Goal: Task Accomplishment & Management: Complete application form

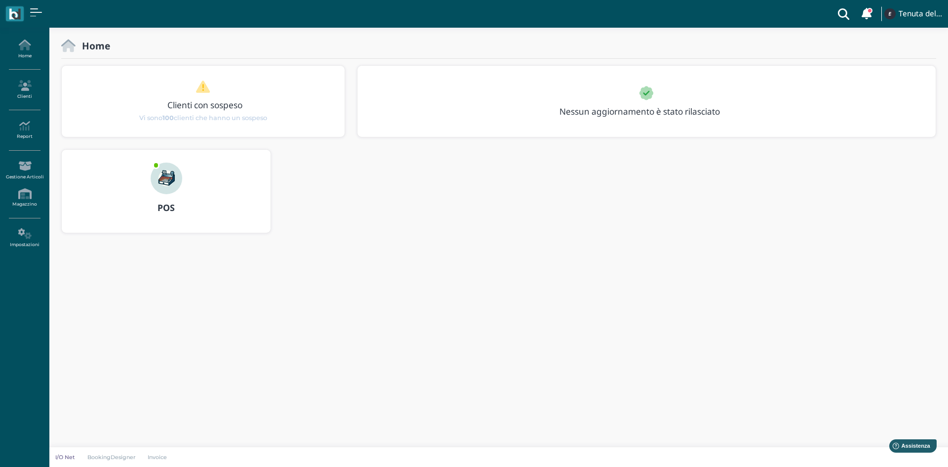
click at [215, 198] on div "POS" at bounding box center [166, 208] width 209 height 28
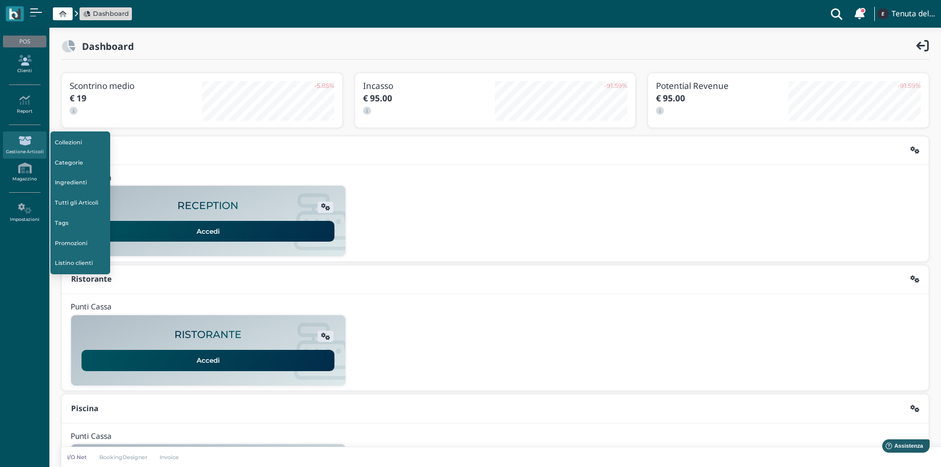
click at [25, 73] on link "Clienti" at bounding box center [24, 64] width 43 height 27
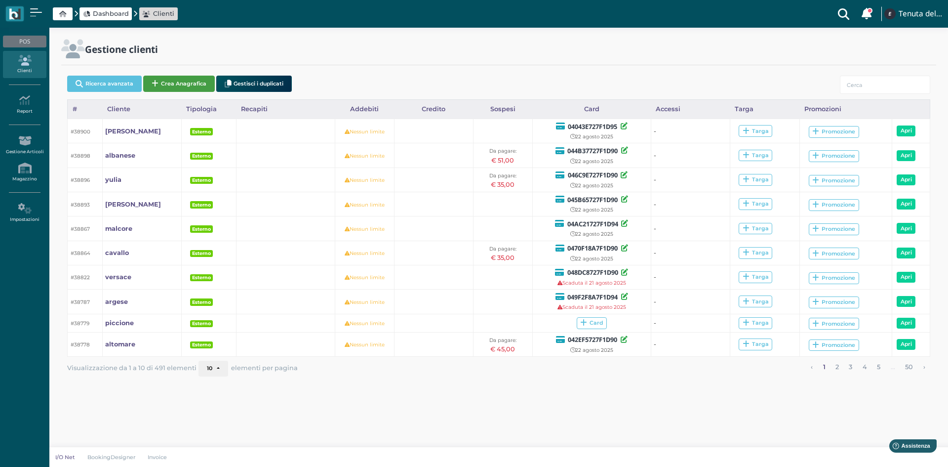
click at [181, 79] on button "Crea Anagrafica" at bounding box center [179, 84] width 72 height 16
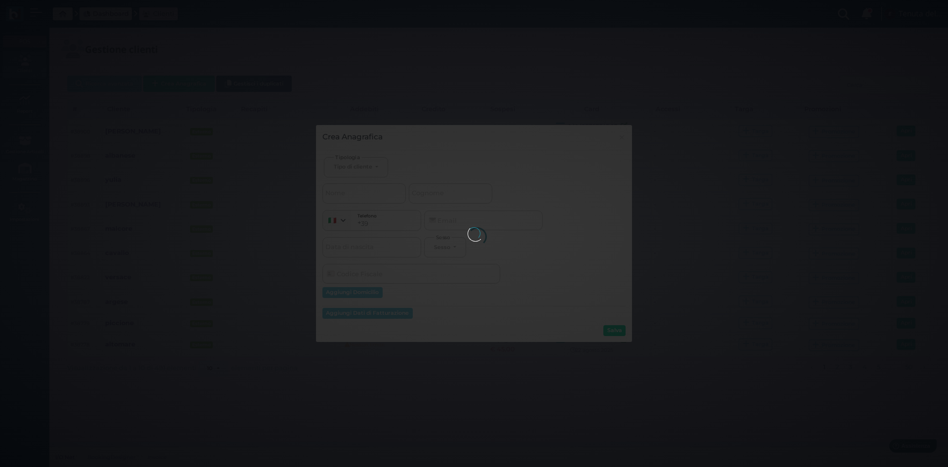
select select
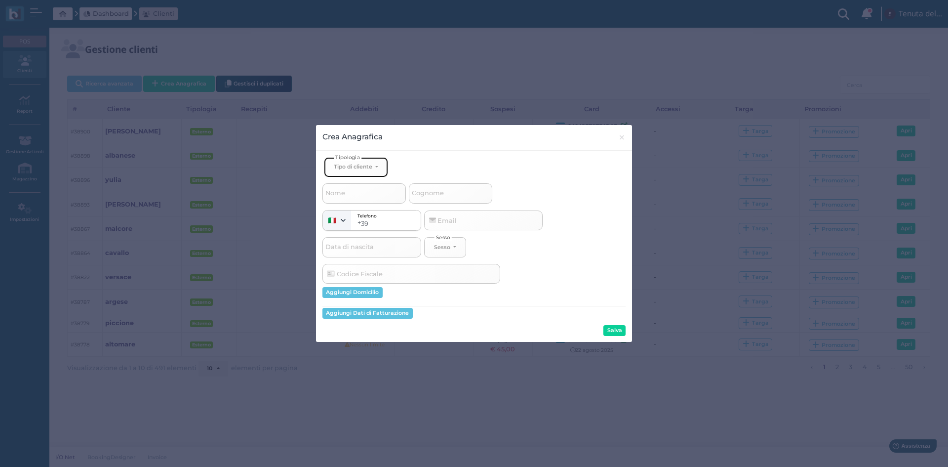
click at [344, 177] on button "Tipo di cliente" at bounding box center [356, 167] width 64 height 20
drag, startPoint x: 358, startPoint y: 202, endPoint x: 370, endPoint y: 201, distance: 12.4
click at [359, 202] on link "Esterno" at bounding box center [372, 199] width 96 height 11
select select "[object Object]"
select select
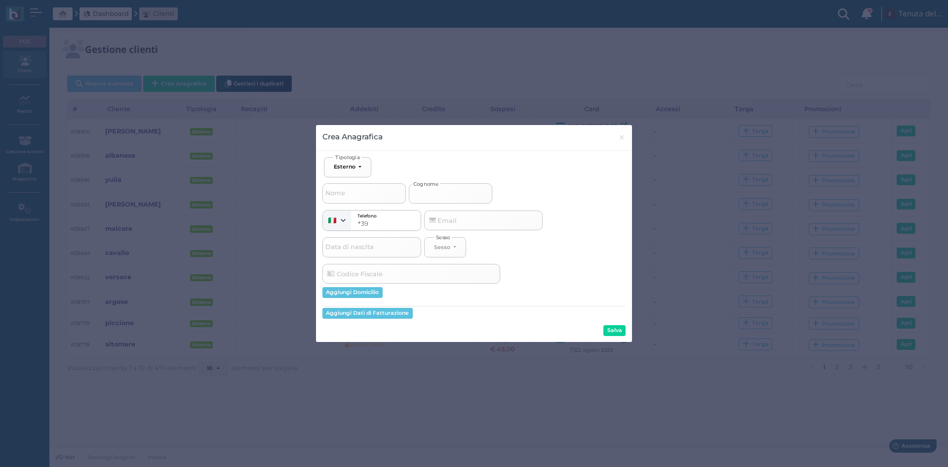
click at [450, 196] on input "Cognome" at bounding box center [450, 193] width 83 height 20
type input "r"
select select
type input "ri"
select select
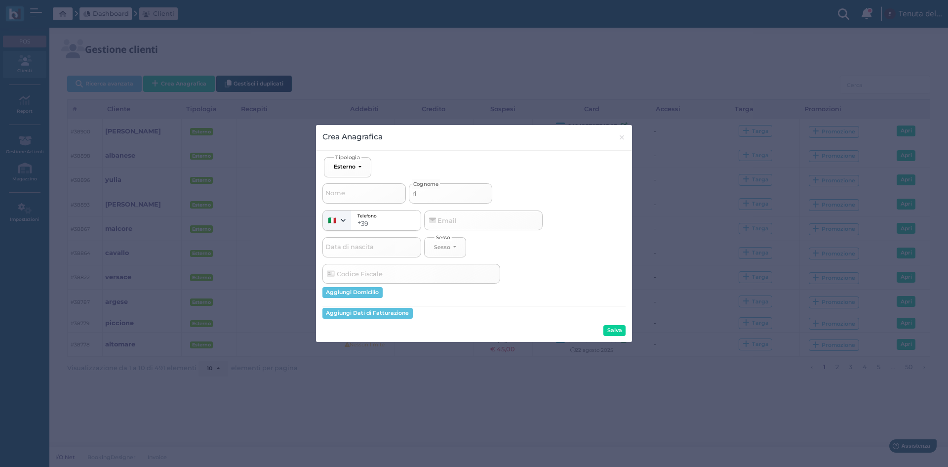
type input "riz"
select select
type input "rizz"
select select
type input "rizzo"
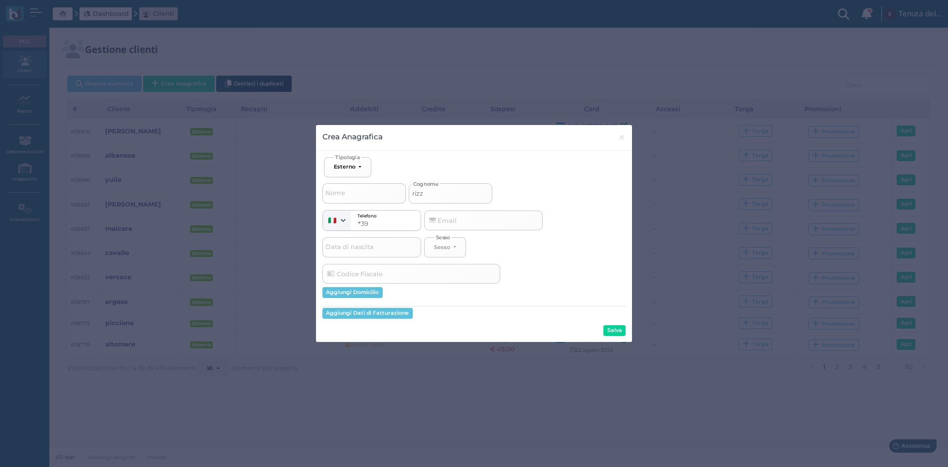
select select
type input "rizzo"
click at [613, 335] on button "Salva" at bounding box center [614, 330] width 22 height 11
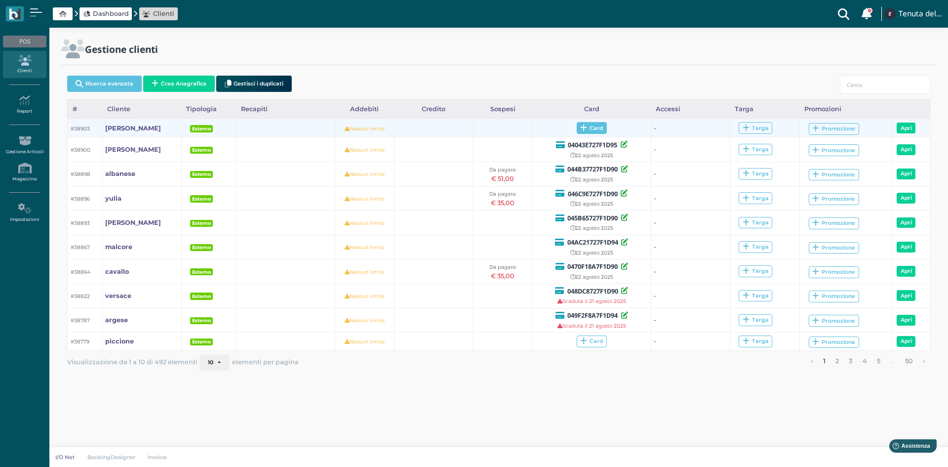
click at [601, 126] on span "Card" at bounding box center [592, 128] width 30 height 12
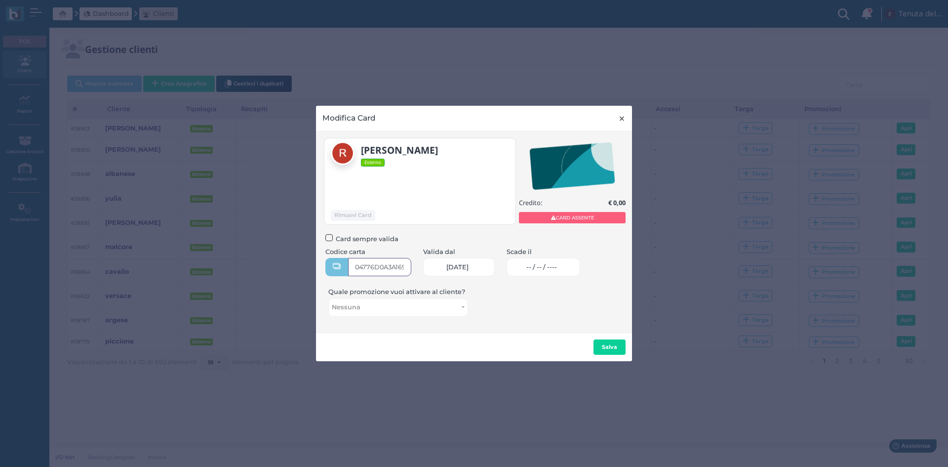
type input "04776D0A3A1695"
click at [544, 269] on span "-- / -- / ----" at bounding box center [541, 267] width 31 height 8
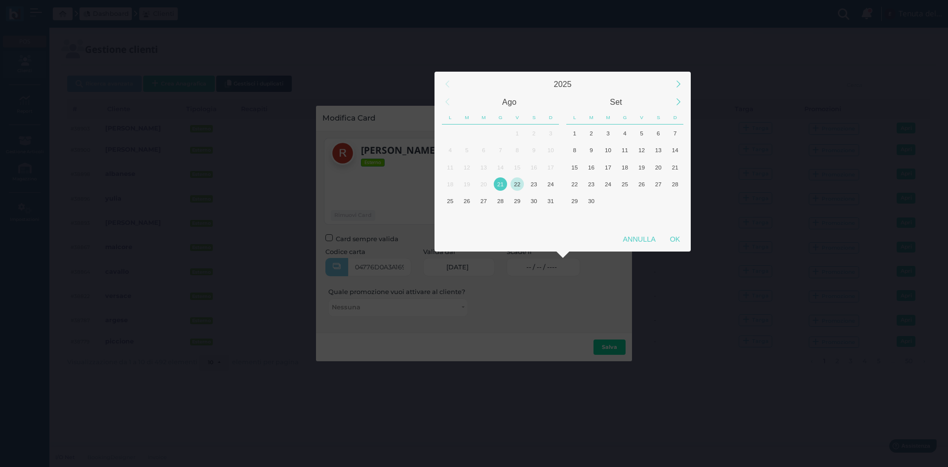
click at [515, 184] on div "22" at bounding box center [517, 183] width 13 height 13
click at [670, 238] on div "OK" at bounding box center [675, 239] width 25 height 18
type input "22/08/2025"
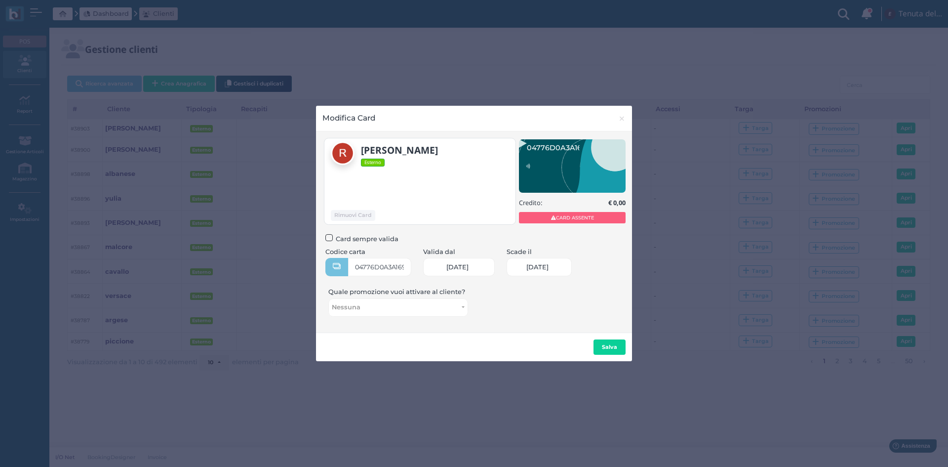
scroll to position [0, 42]
click at [612, 343] on b "Salva" at bounding box center [609, 346] width 15 height 7
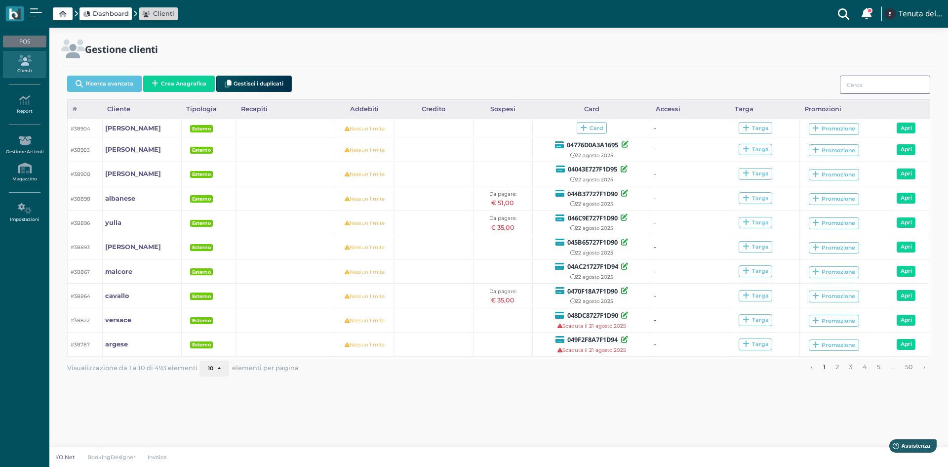
click at [909, 82] on input "search" at bounding box center [885, 85] width 90 height 18
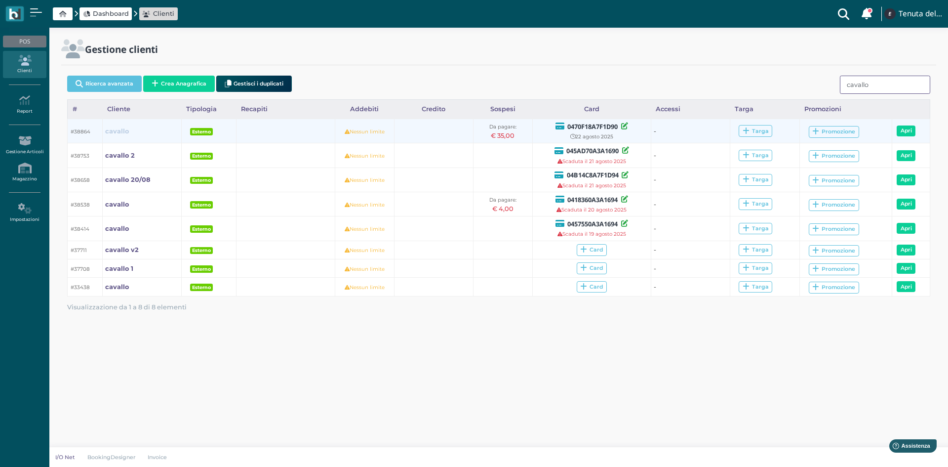
type input "cavallo"
click at [114, 131] on b "cavallo" at bounding box center [117, 130] width 24 height 7
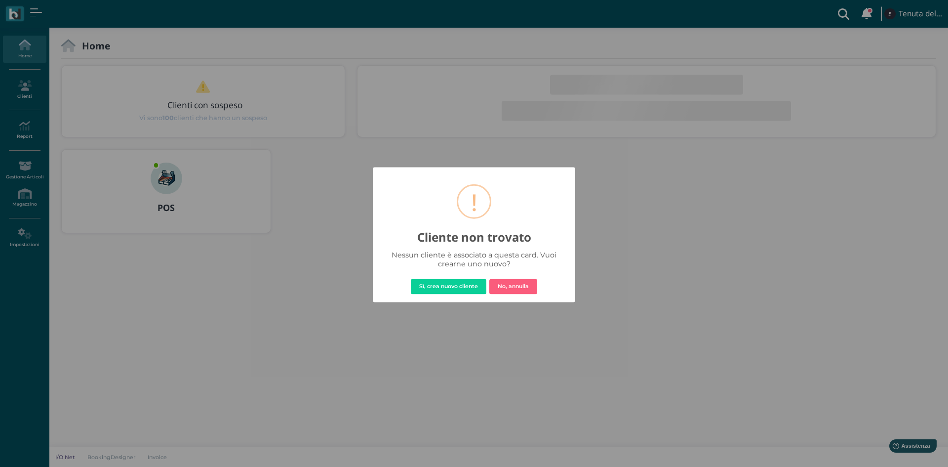
click at [559, 188] on div "× ! Cliente non trovato Nessun cliente è associato a questa card. Vuoi crearne …" at bounding box center [474, 234] width 202 height 135
click at [522, 287] on button "No, annulla" at bounding box center [513, 286] width 48 height 16
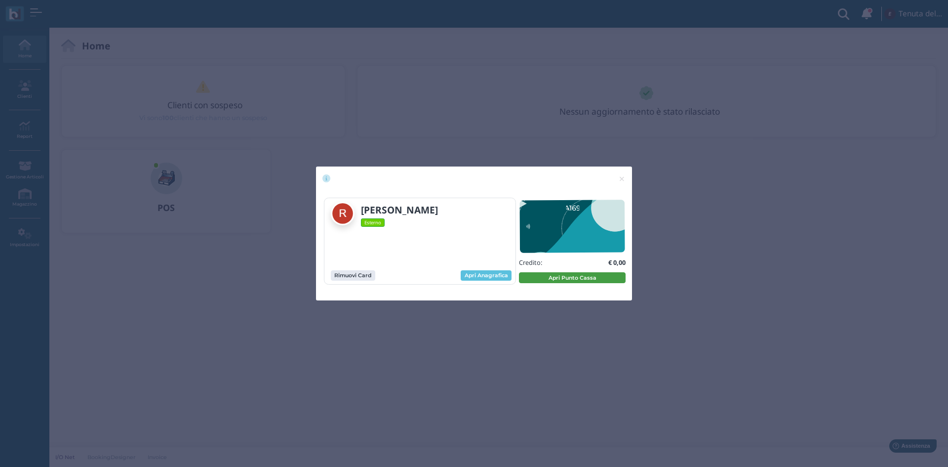
click at [565, 275] on button "Apri Punto Cassa" at bounding box center [572, 277] width 107 height 11
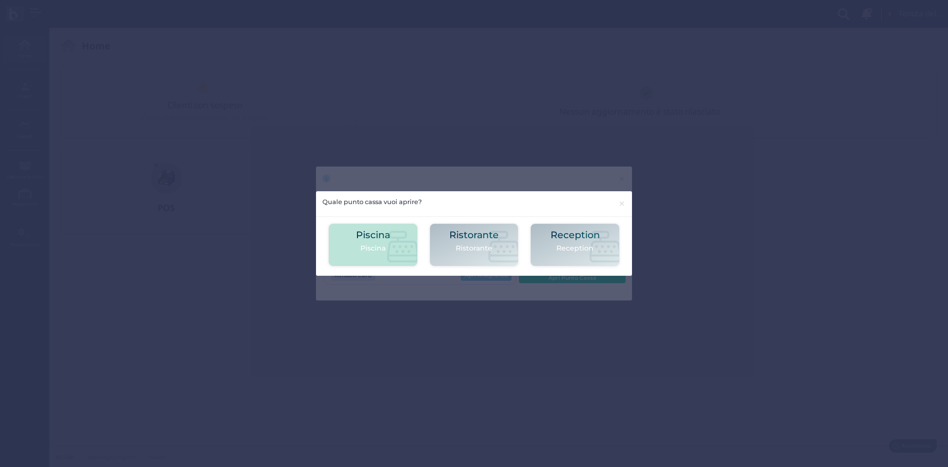
click at [384, 257] on div "Piscina [GEOGRAPHIC_DATA]" at bounding box center [373, 245] width 34 height 30
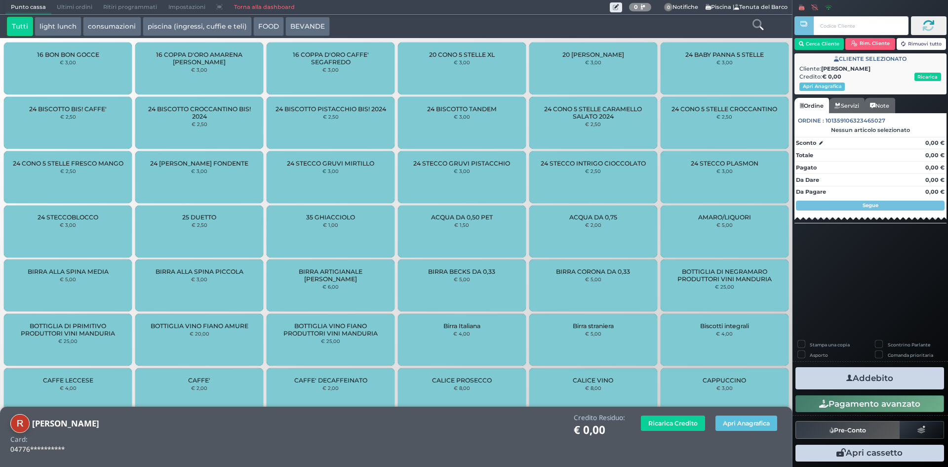
click at [756, 21] on icon at bounding box center [757, 24] width 11 height 11
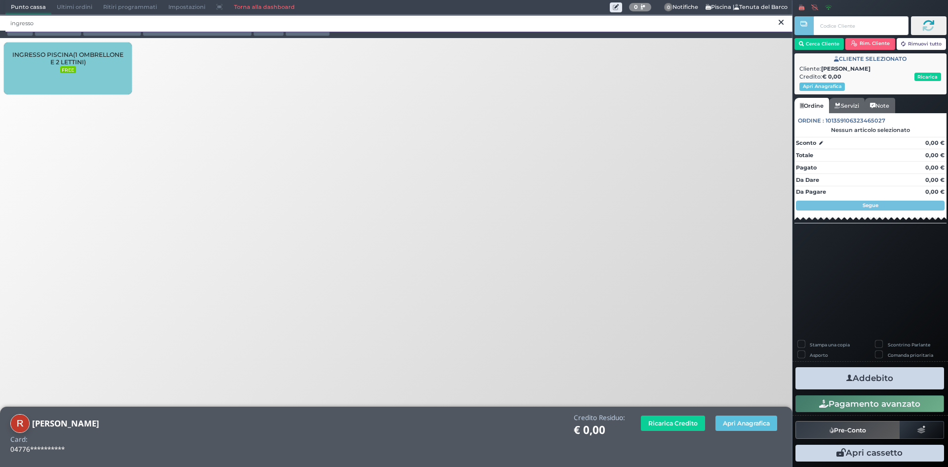
type input "ingresso"
click at [52, 59] on span "INGRESSO PISCINA(1 OMBRELLONE E 2 LETTINI)" at bounding box center [67, 58] width 111 height 15
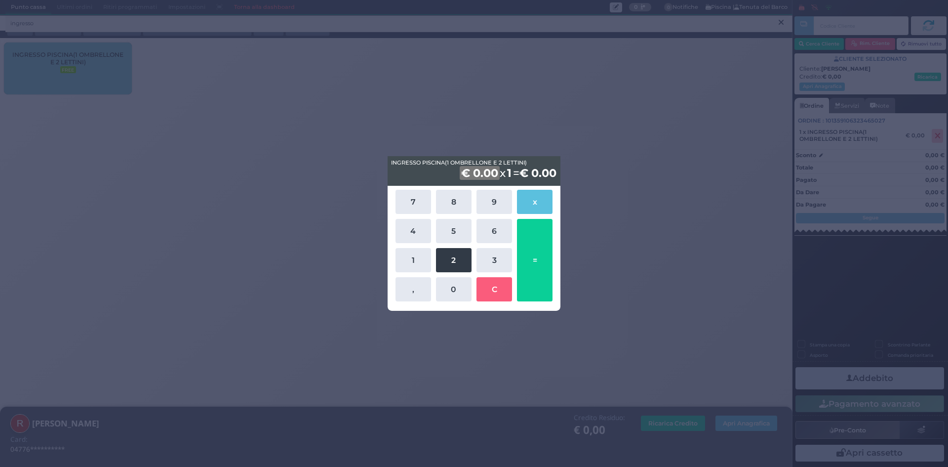
click at [451, 257] on button "2" at bounding box center [454, 260] width 36 height 24
drag, startPoint x: 448, startPoint y: 290, endPoint x: 483, endPoint y: 284, distance: 35.6
click at [450, 289] on button "0" at bounding box center [454, 289] width 36 height 24
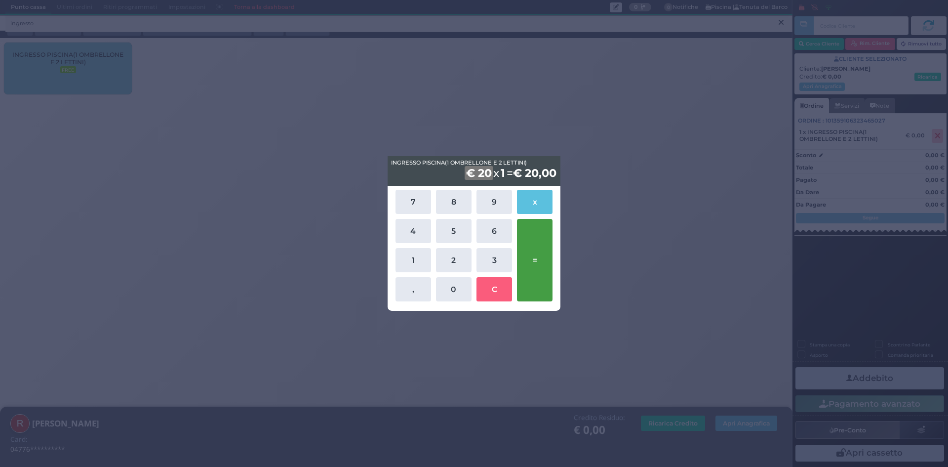
click at [534, 261] on button "=" at bounding box center [535, 260] width 36 height 82
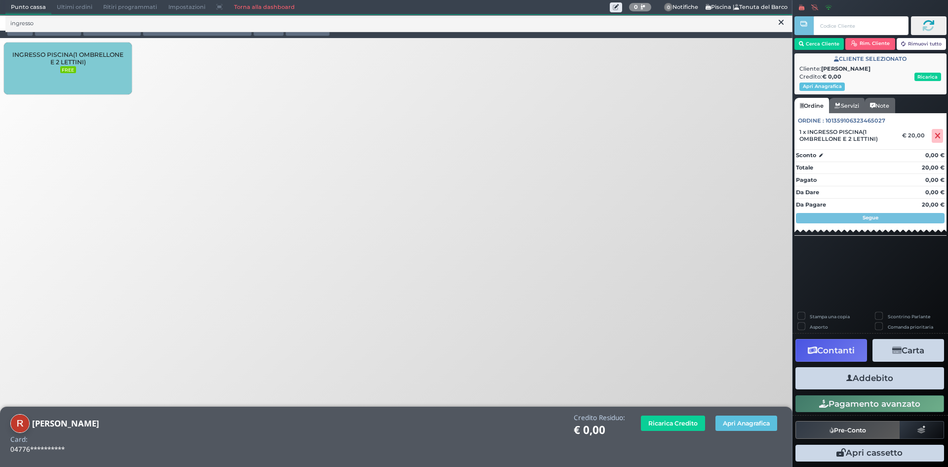
click at [867, 380] on button "Addebito" at bounding box center [869, 378] width 149 height 22
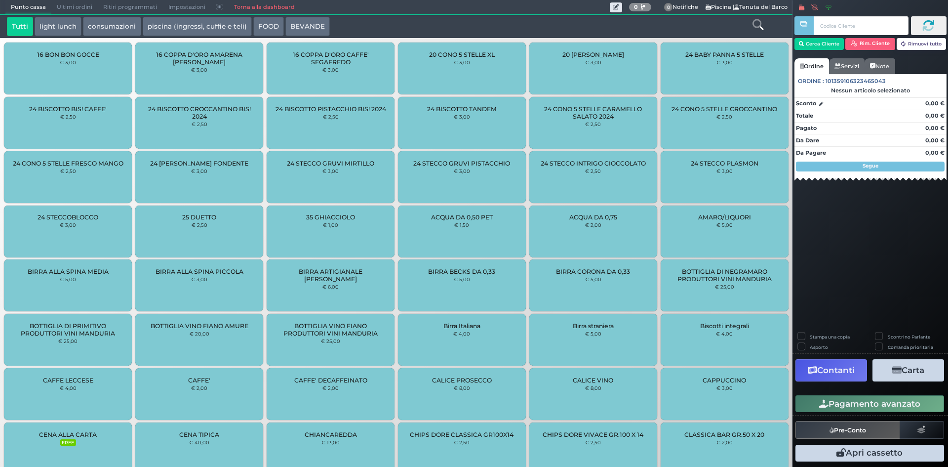
click at [257, 2] on link "Torna alla dashboard" at bounding box center [264, 7] width 72 height 14
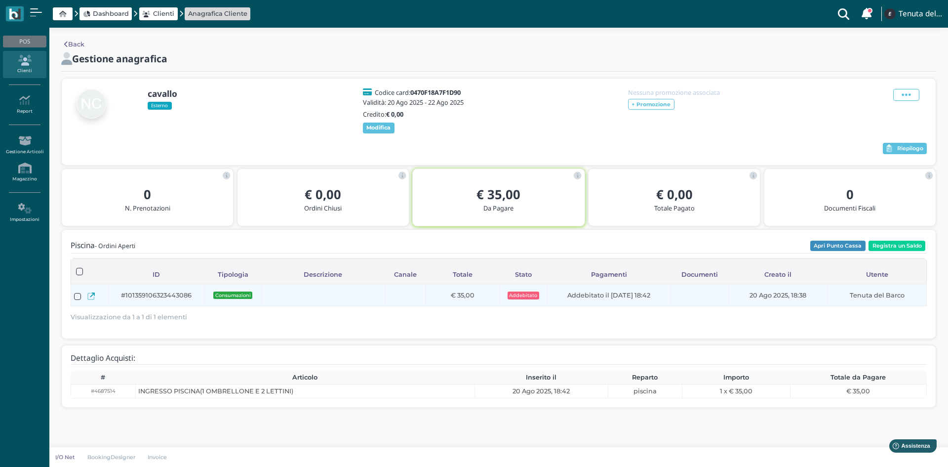
click at [128, 300] on span "#101359106323443086" at bounding box center [156, 294] width 71 height 9
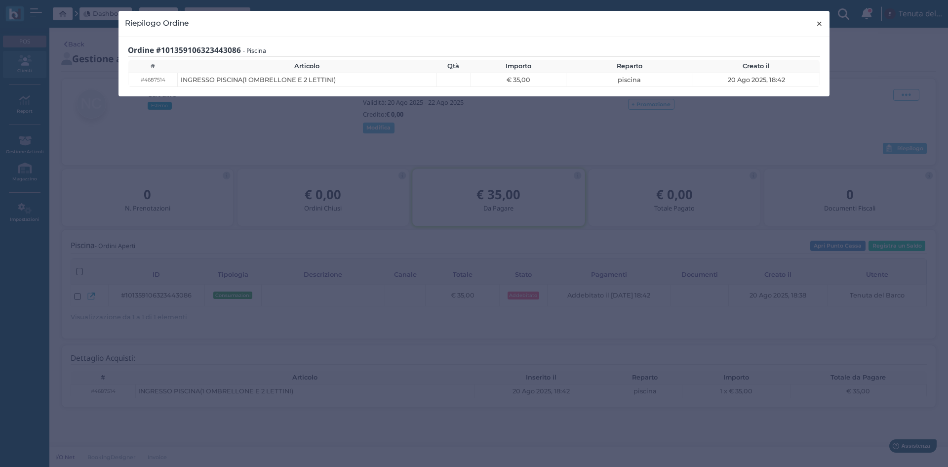
click at [821, 22] on span "×" at bounding box center [819, 23] width 7 height 13
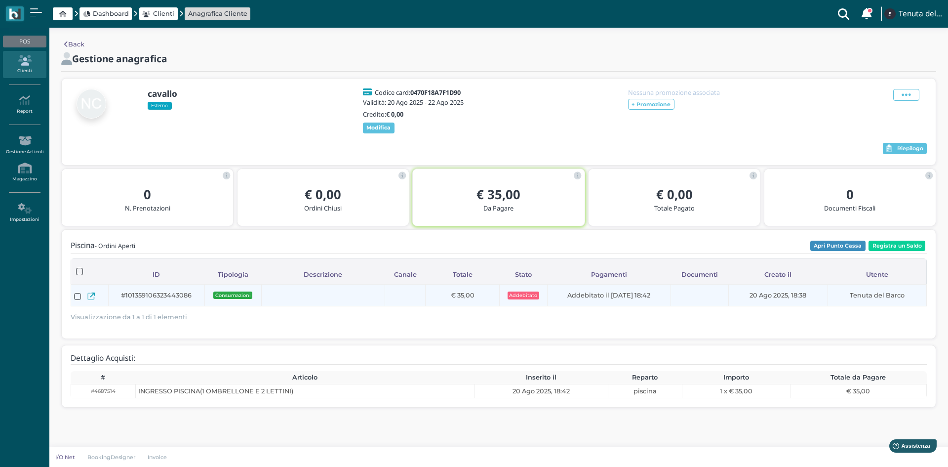
click at [85, 302] on div at bounding box center [90, 296] width 32 height 16
click at [90, 300] on icon at bounding box center [90, 295] width 7 height 7
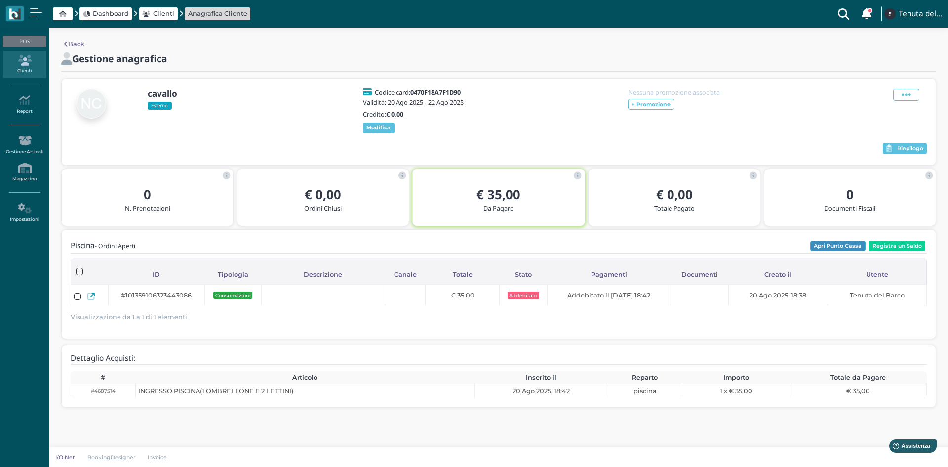
click at [841, 251] on button "Apri Punto Cassa" at bounding box center [837, 245] width 55 height 11
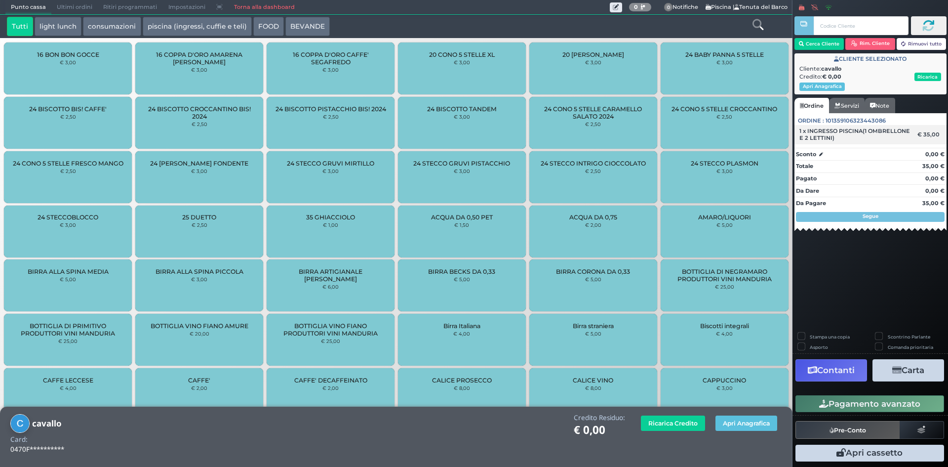
click at [924, 130] on div "1 x INGRESSO PISCINA(1 OMBRELLONE E 2 LETTINI) € 35,00" at bounding box center [870, 134] width 152 height 19
click at [936, 133] on div "€ 35,00" at bounding box center [930, 134] width 29 height 7
click at [900, 133] on span "1 x INGRESSO PISCINA(1 OMBRELLONE E 2 LETTINI)" at bounding box center [855, 134] width 112 height 14
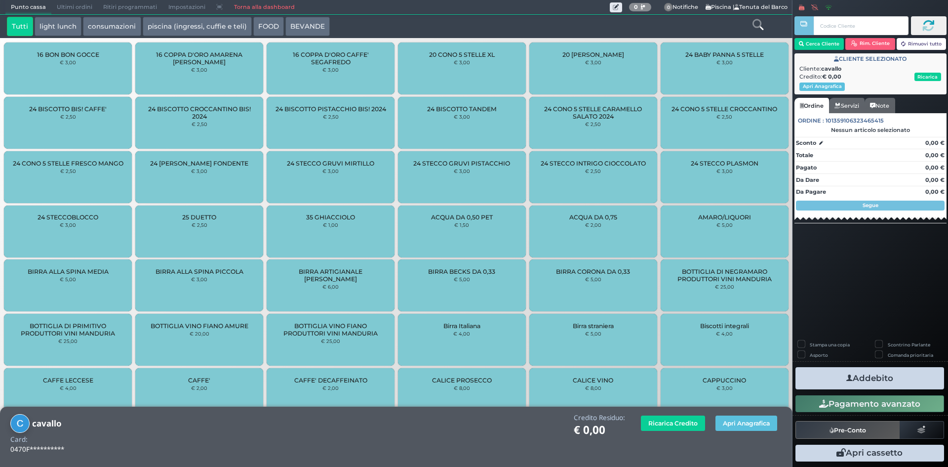
click at [915, 143] on div "Sconto 0,00 €" at bounding box center [870, 142] width 152 height 10
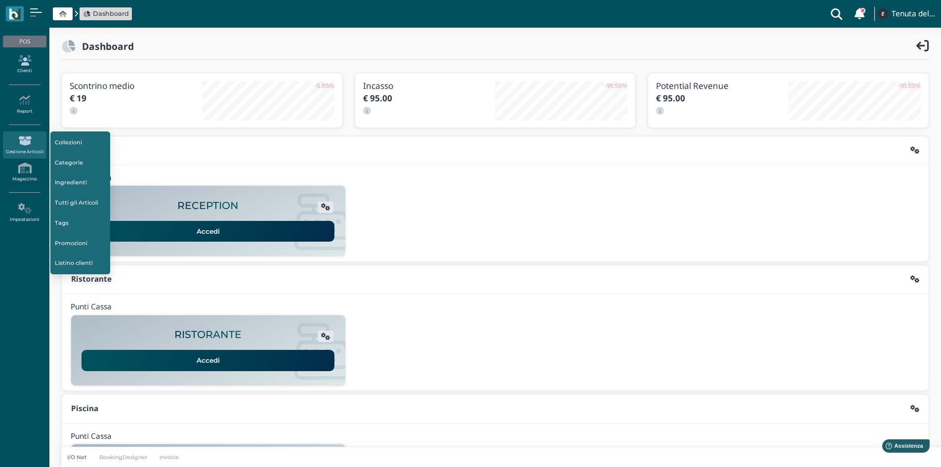
click at [32, 68] on link "Clienti" at bounding box center [24, 64] width 43 height 27
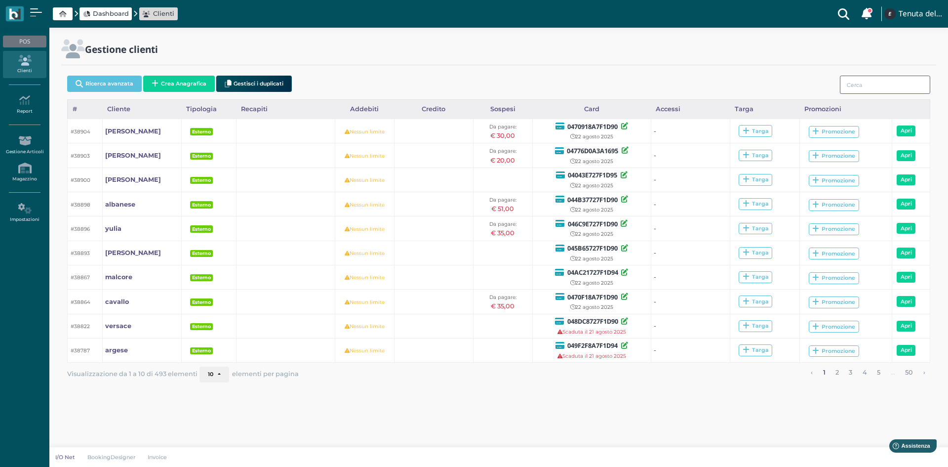
click at [855, 82] on input "search" at bounding box center [885, 85] width 90 height 18
type input "v"
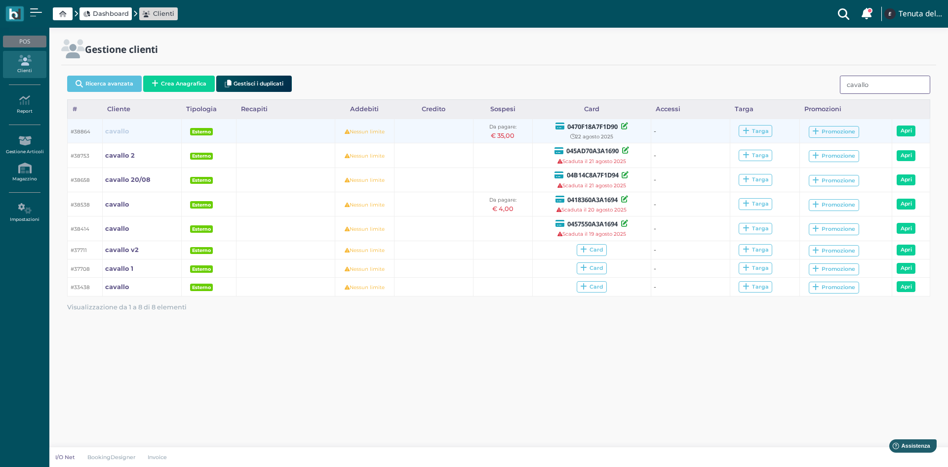
type input "cavallo"
click at [114, 129] on b "cavallo" at bounding box center [117, 130] width 24 height 7
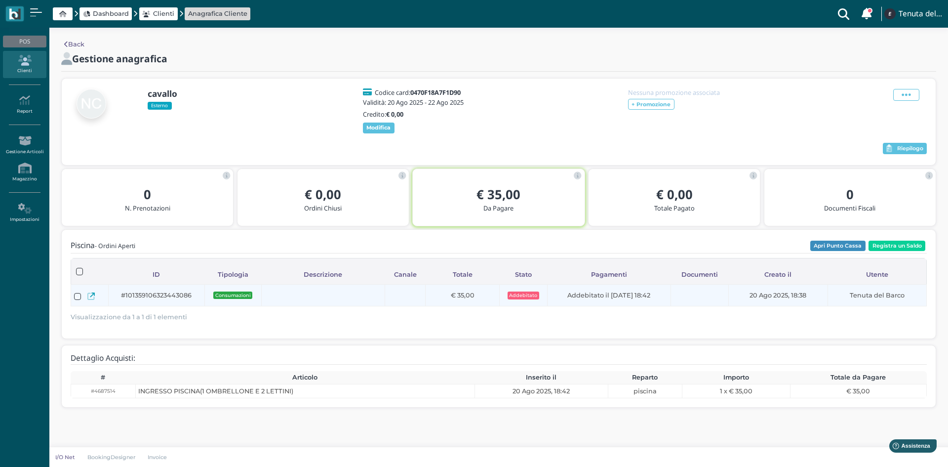
click at [90, 300] on icon at bounding box center [90, 295] width 7 height 7
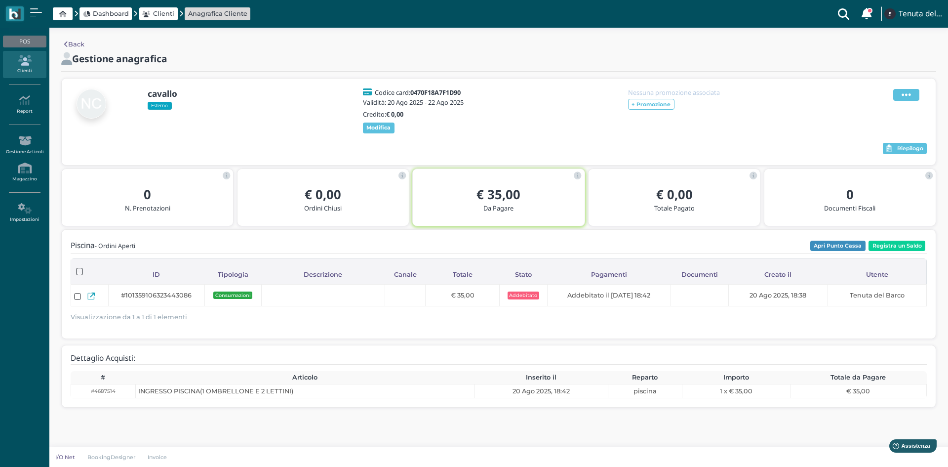
click at [906, 93] on icon at bounding box center [906, 94] width 9 height 11
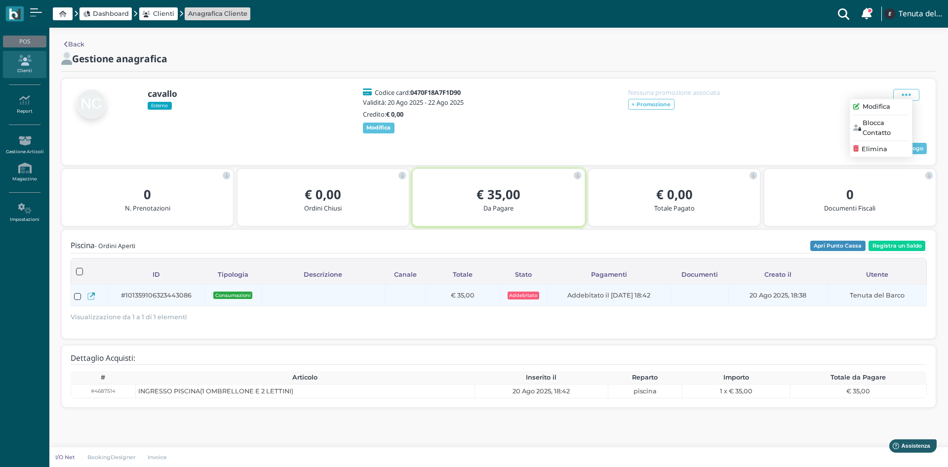
click at [93, 300] on icon at bounding box center [90, 295] width 7 height 7
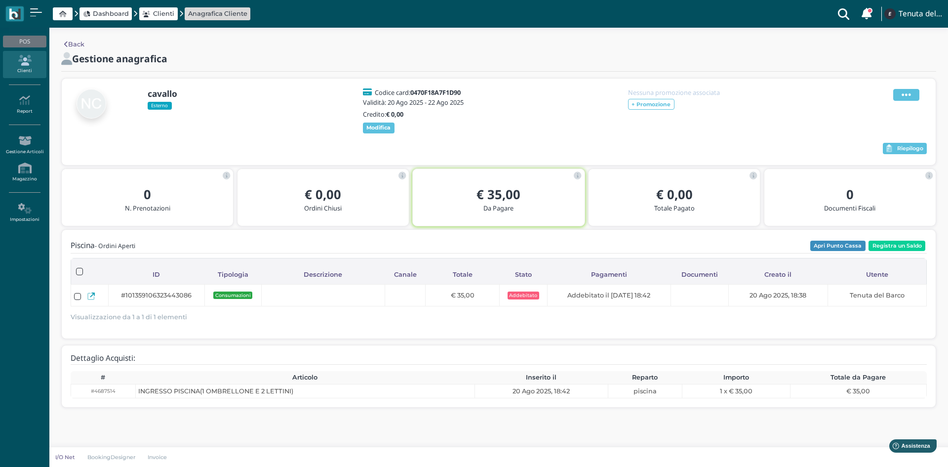
click at [907, 96] on icon at bounding box center [906, 94] width 9 height 11
click at [871, 150] on span "Elimina" at bounding box center [875, 148] width 26 height 9
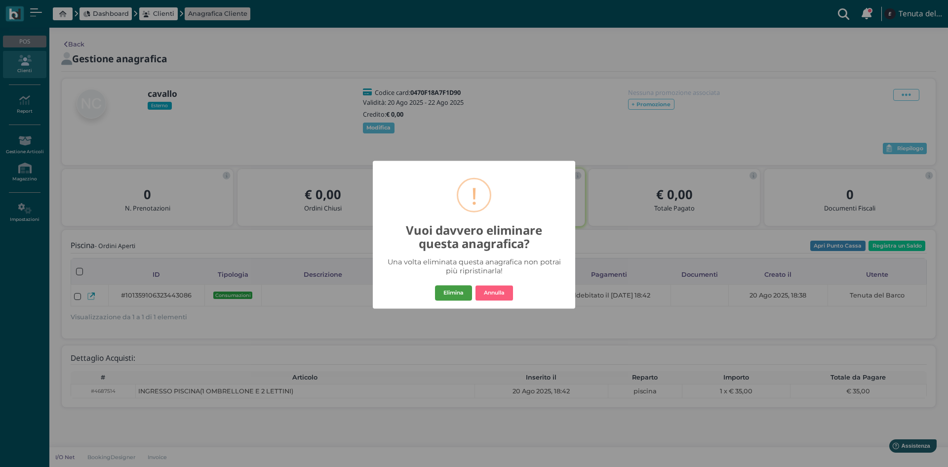
click at [453, 286] on button "Elimina" at bounding box center [453, 293] width 37 height 16
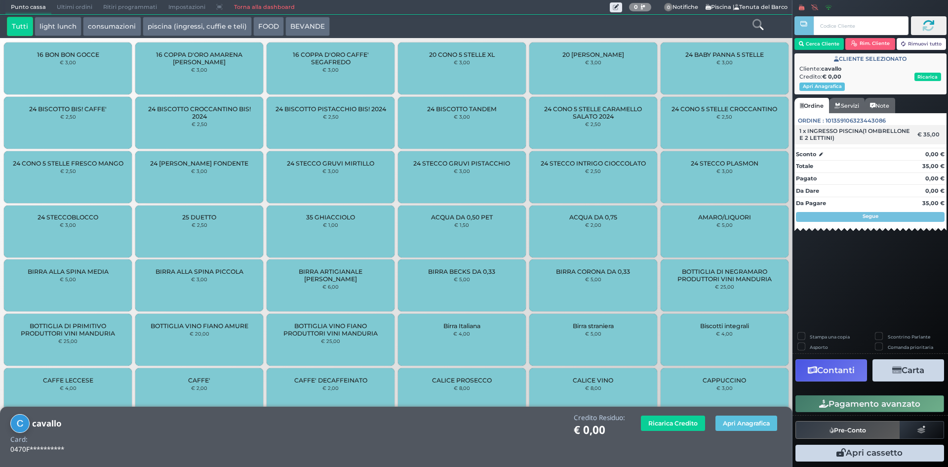
click at [817, 135] on span "1 x INGRESSO PISCINA(1 OMBRELLONE E 2 LETTINI)" at bounding box center [855, 134] width 112 height 14
click at [926, 131] on div "€ 35,00" at bounding box center [930, 134] width 29 height 7
click at [930, 133] on div "€ 35,00" at bounding box center [930, 134] width 29 height 7
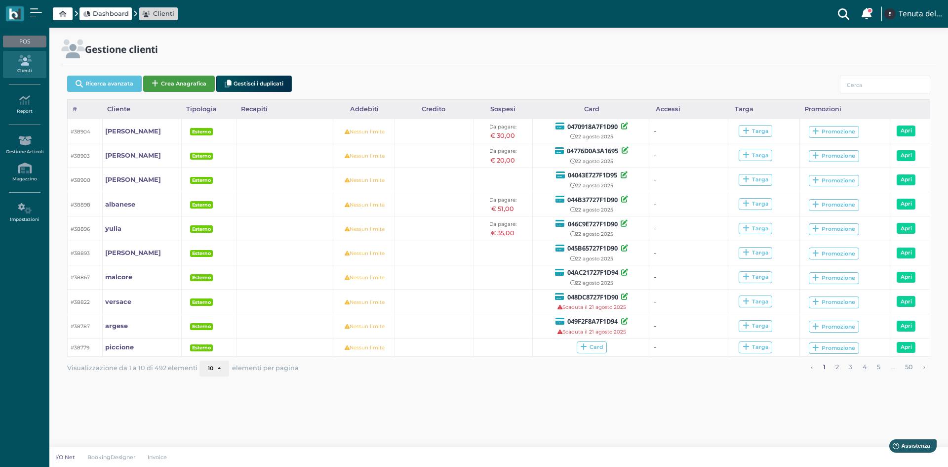
click at [183, 84] on button "Crea Anagrafica" at bounding box center [179, 84] width 72 height 16
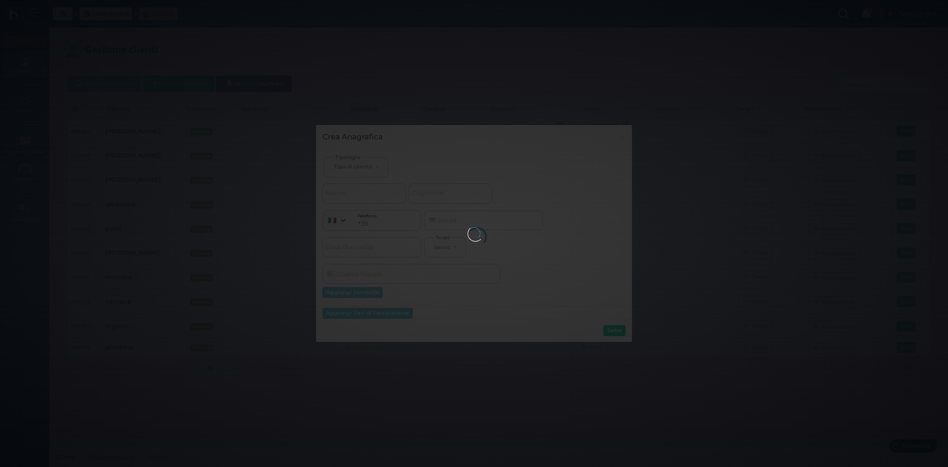
select select
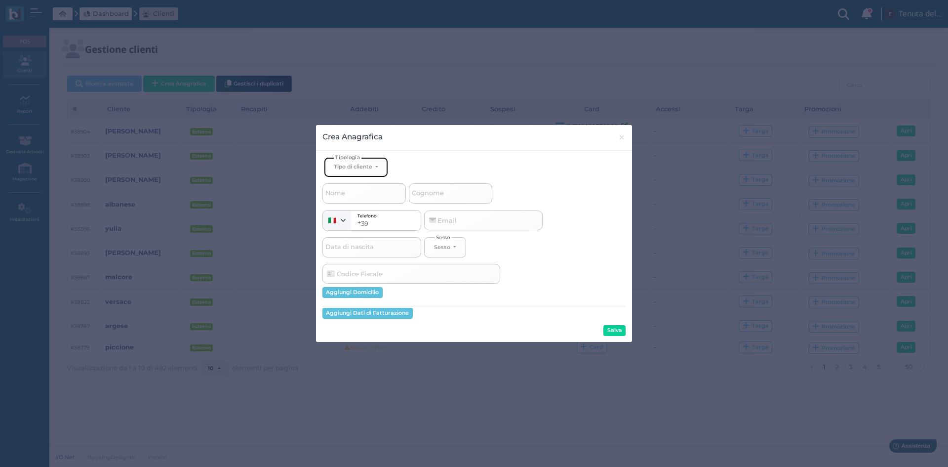
click at [373, 172] on button "Tipo di cliente" at bounding box center [356, 167] width 64 height 20
click at [362, 198] on link "Esterno" at bounding box center [372, 199] width 96 height 11
select select "[object Object]"
select select
click at [473, 194] on input "Cognome" at bounding box center [450, 193] width 83 height 20
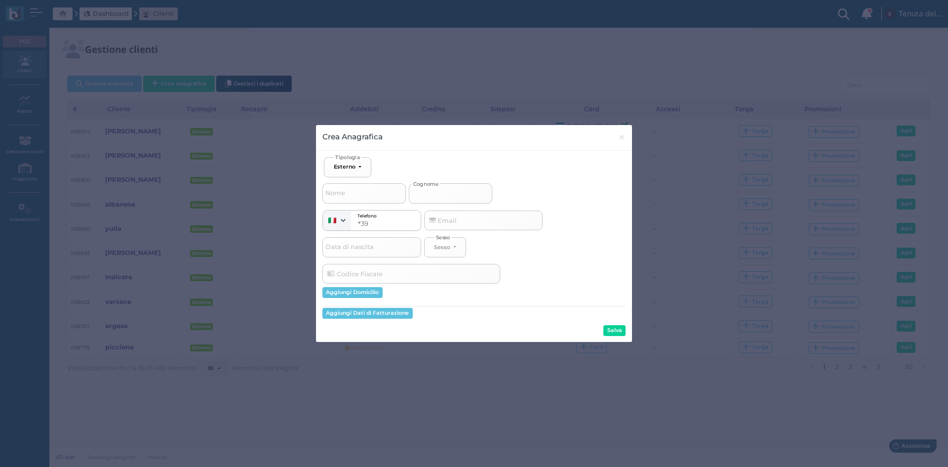
type input "c"
select select
type input "ca"
select select
type input "cav"
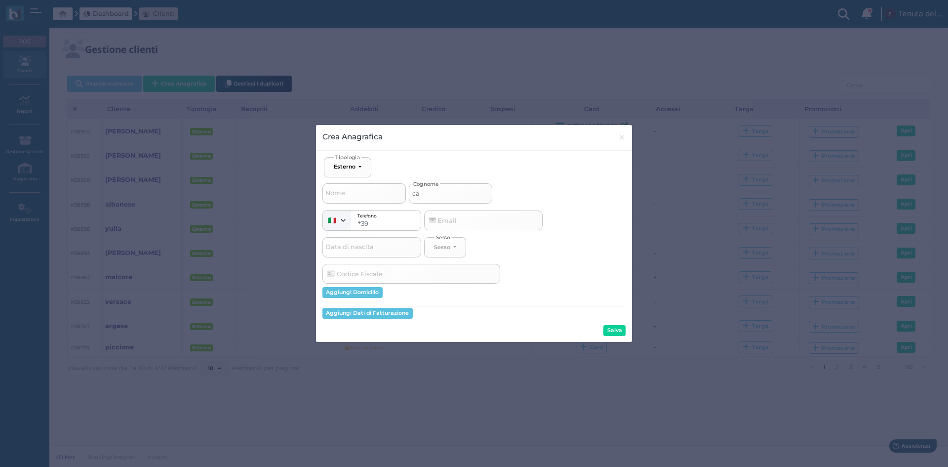
select select
type input "cava"
select select
type input "caval"
select select
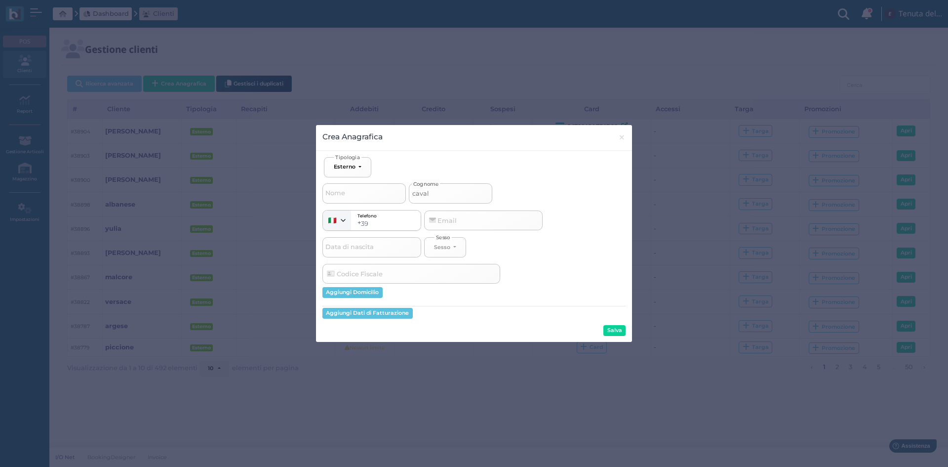
type input "cavall"
select select
type input "cavallo"
select select
type input "cavallo"
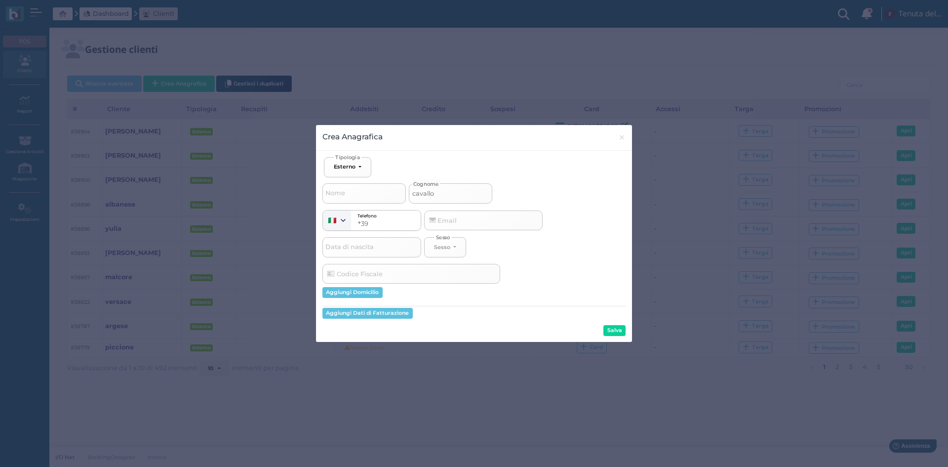
select select
type input "cavallo"
click at [610, 325] on button "Salva" at bounding box center [614, 330] width 22 height 11
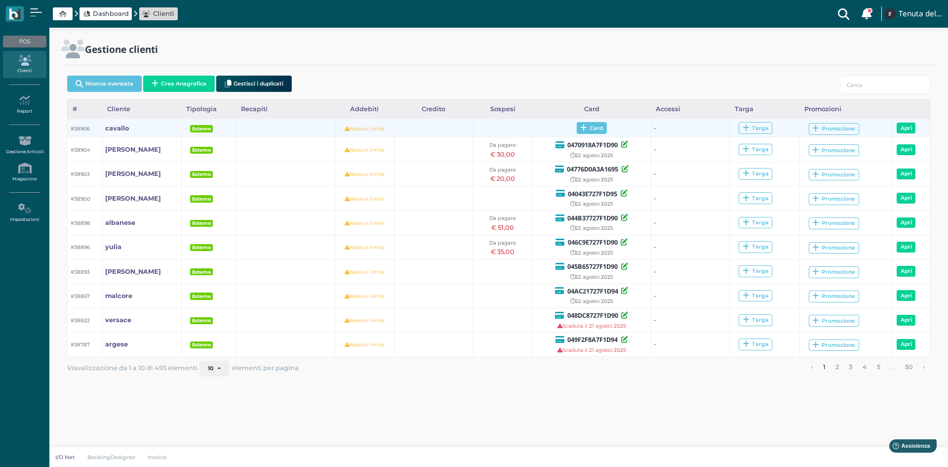
click at [590, 127] on span "Card" at bounding box center [592, 128] width 30 height 12
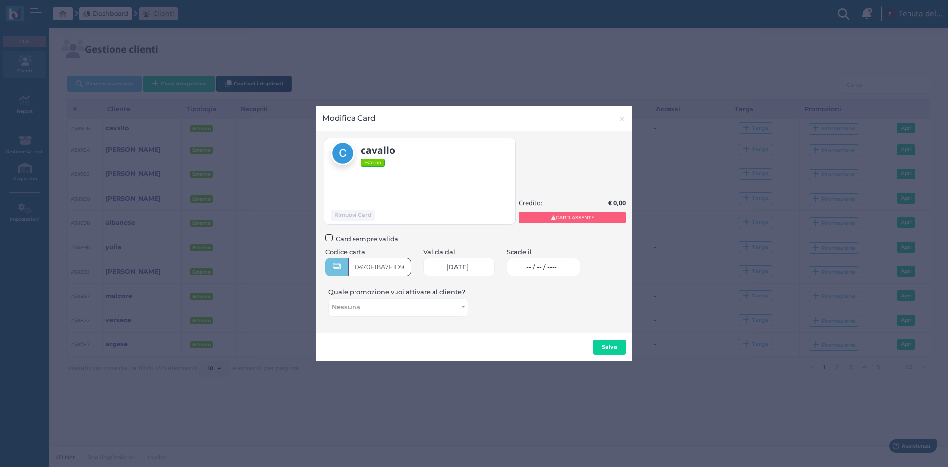
type input "0470F18A7F1D90"
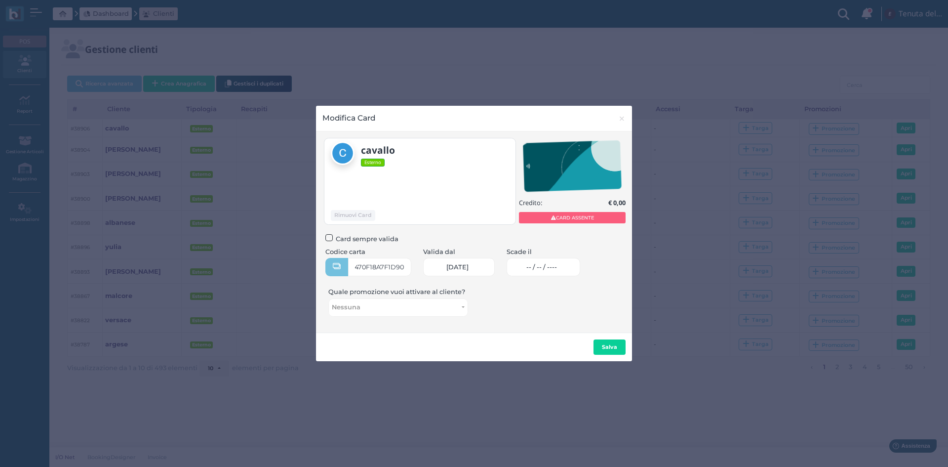
click at [574, 268] on link "-- / -- / ----" at bounding box center [544, 267] width 74 height 18
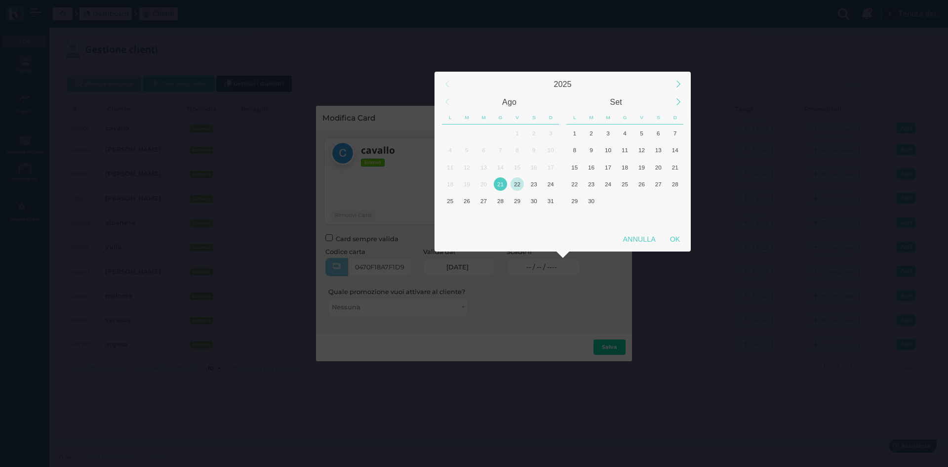
click at [516, 185] on div "22" at bounding box center [517, 183] width 13 height 13
click at [672, 237] on div "OK" at bounding box center [675, 239] width 25 height 18
type input "[DATE]"
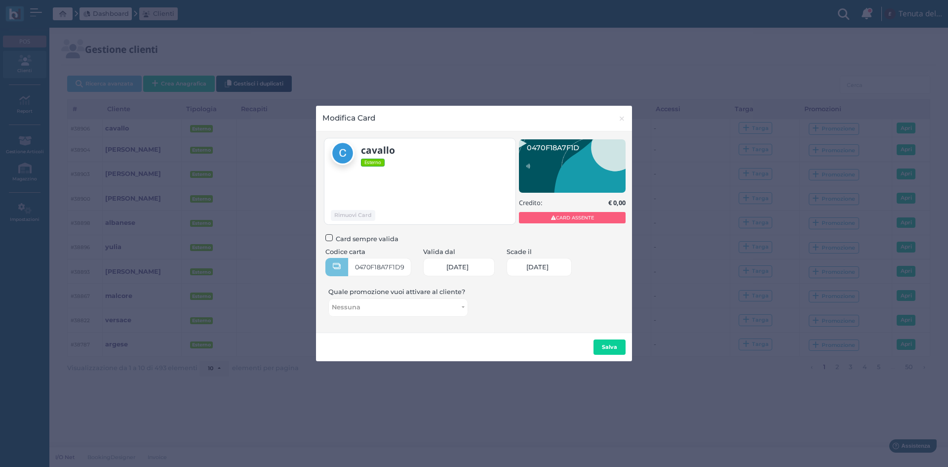
scroll to position [0, 42]
click at [610, 346] on b "Salva" at bounding box center [609, 346] width 15 height 7
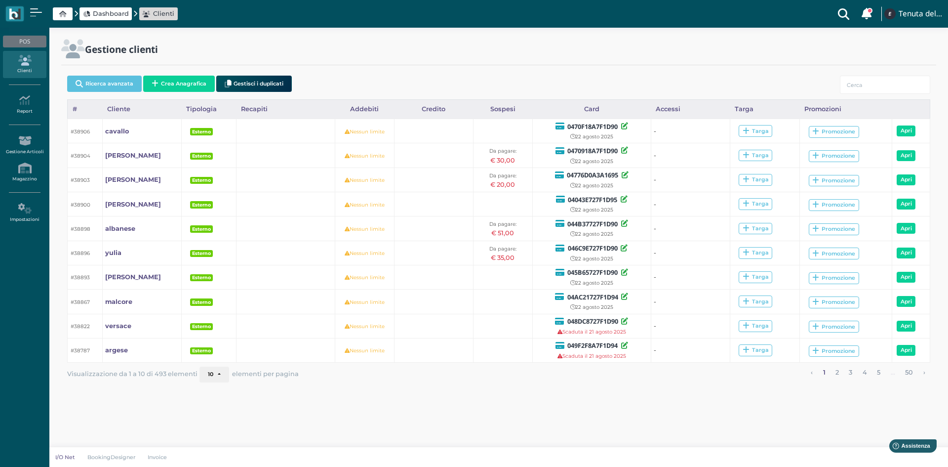
click at [119, 16] on span "Dashboard" at bounding box center [111, 13] width 36 height 9
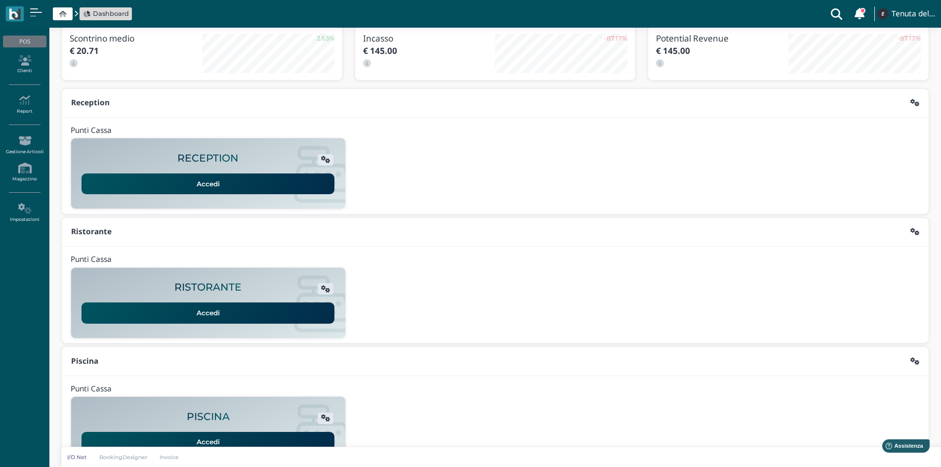
scroll to position [80, 0]
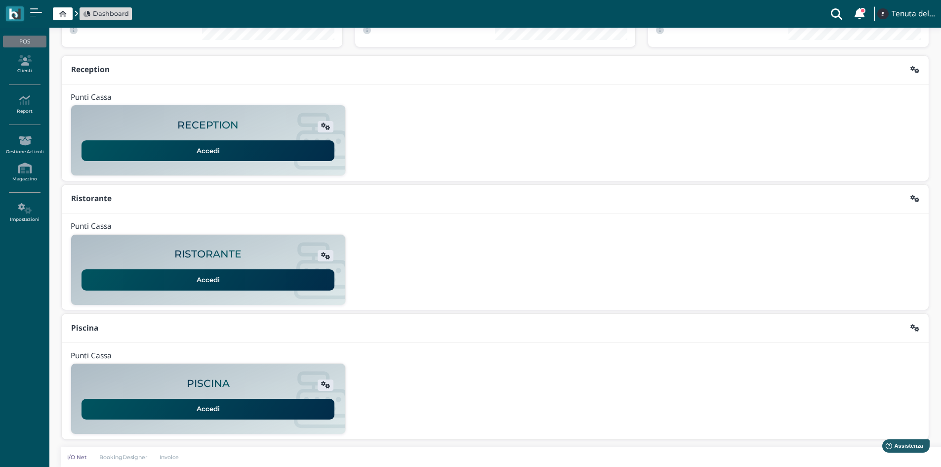
click at [191, 410] on link "Accedi" at bounding box center [207, 408] width 253 height 21
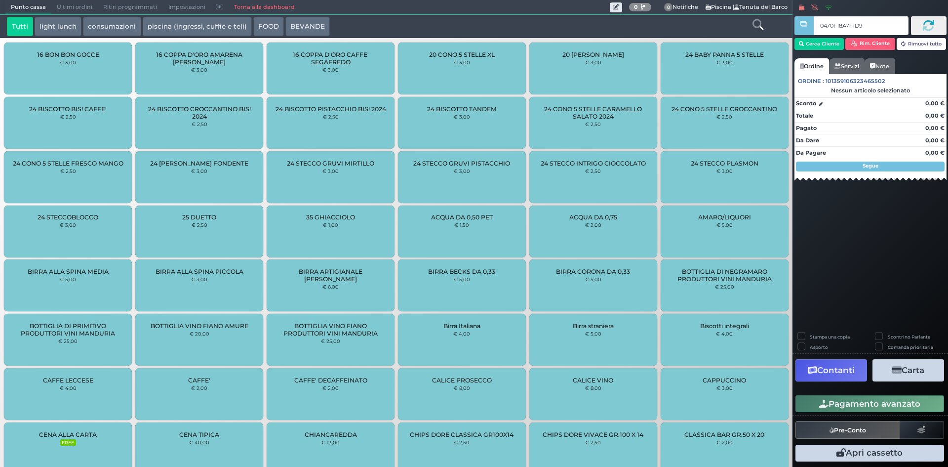
type input "0470F18A7F1D90"
